Goal: Task Accomplishment & Management: Use online tool/utility

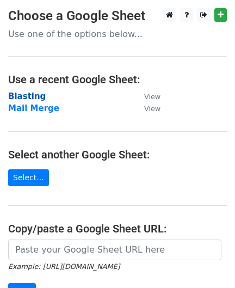
click at [24, 92] on strong "Blasting" at bounding box center [27, 96] width 38 height 10
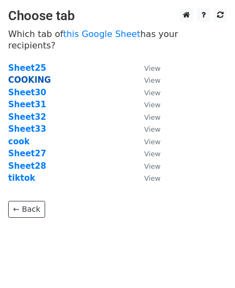
click at [30, 75] on strong "COOKING" at bounding box center [29, 80] width 43 height 10
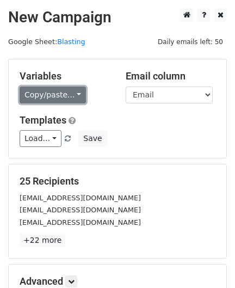
click at [61, 94] on link "Copy/paste..." at bounding box center [53, 95] width 66 height 17
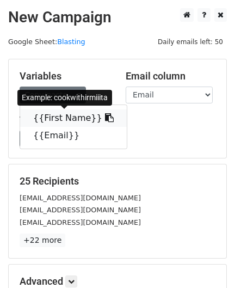
click at [70, 115] on link "{{First Name}}" at bounding box center [73, 117] width 107 height 17
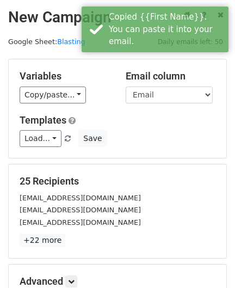
scroll to position [134, 0]
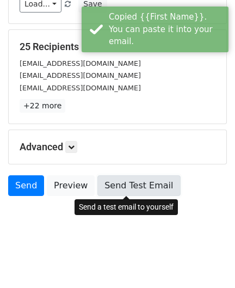
click at [124, 190] on link "Send Test Email" at bounding box center [138, 185] width 83 height 21
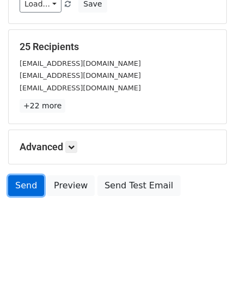
click at [28, 180] on link "Send" at bounding box center [26, 185] width 36 height 21
